Goal: Transaction & Acquisition: Purchase product/service

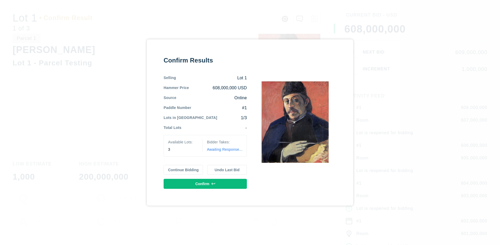
click at [183, 170] on button "Continue Bidding" at bounding box center [184, 170] width 40 height 10
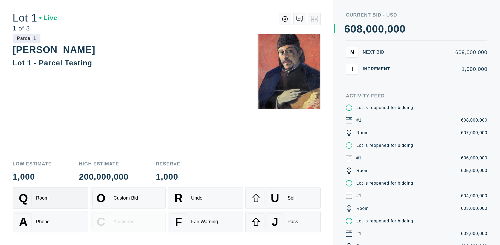
click at [50, 198] on div "Q Room" at bounding box center [50, 198] width 71 height 17
